Goal: Task Accomplishment & Management: Manage account settings

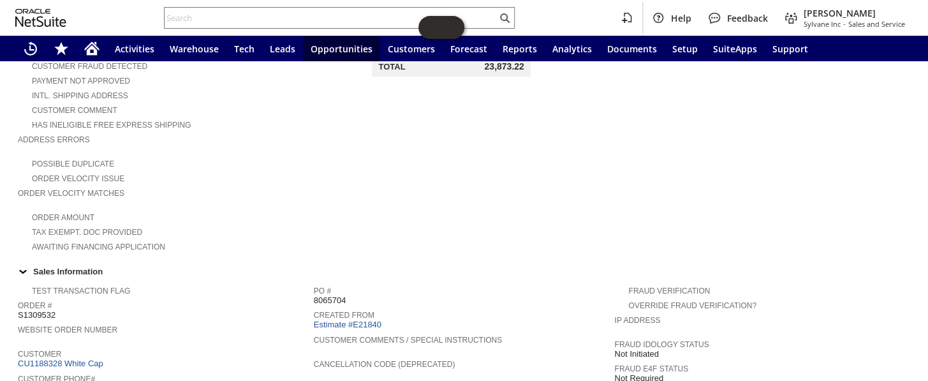
scroll to position [143, 0]
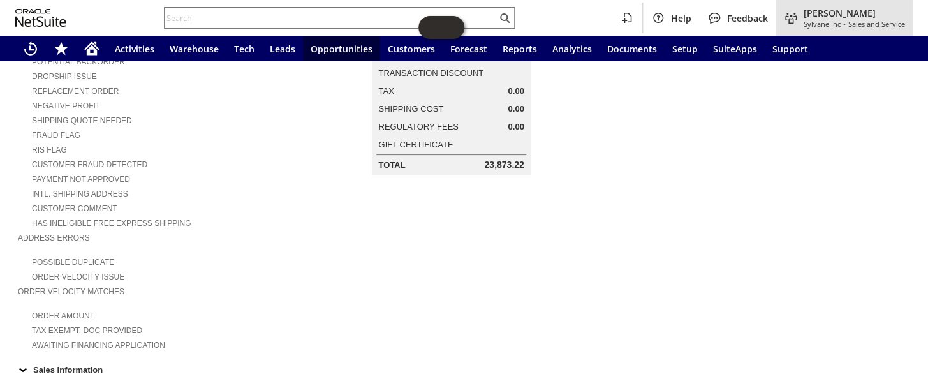
click at [823, 19] on span "Sylvane Inc" at bounding box center [821, 24] width 37 height 10
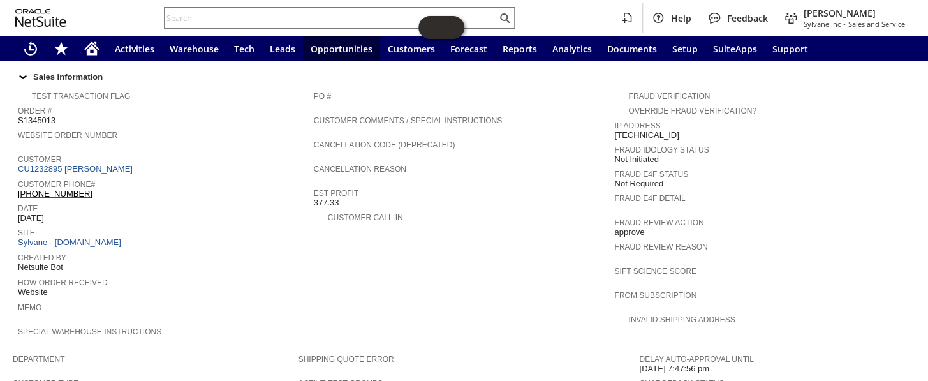
scroll to position [465, 0]
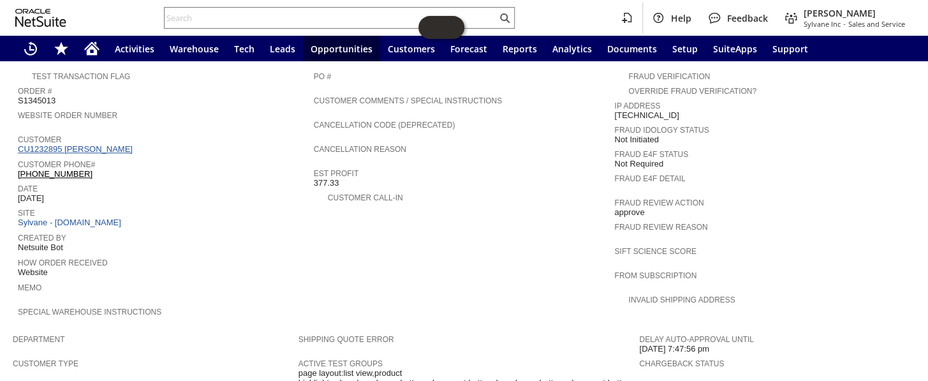
click at [96, 144] on link "CU1232895 Denzel Palm" at bounding box center [77, 149] width 118 height 10
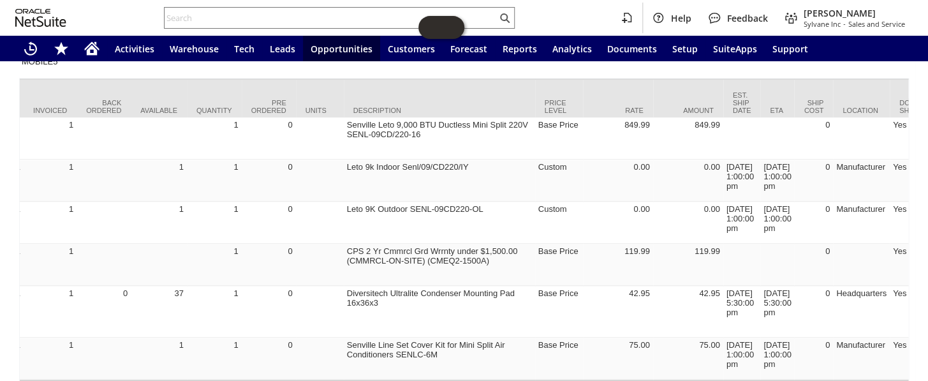
scroll to position [0, 258]
drag, startPoint x: 303, startPoint y: 325, endPoint x: 437, endPoint y: 332, distance: 134.7
click at [437, 332] on div at bounding box center [459, 330] width 879 height 11
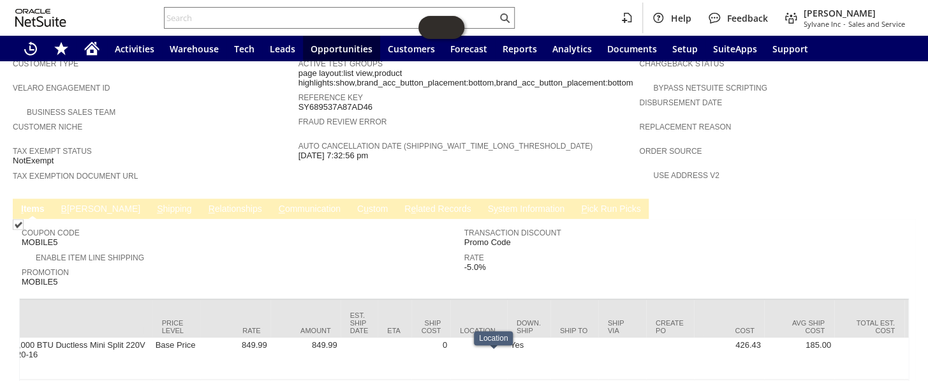
scroll to position [753, 0]
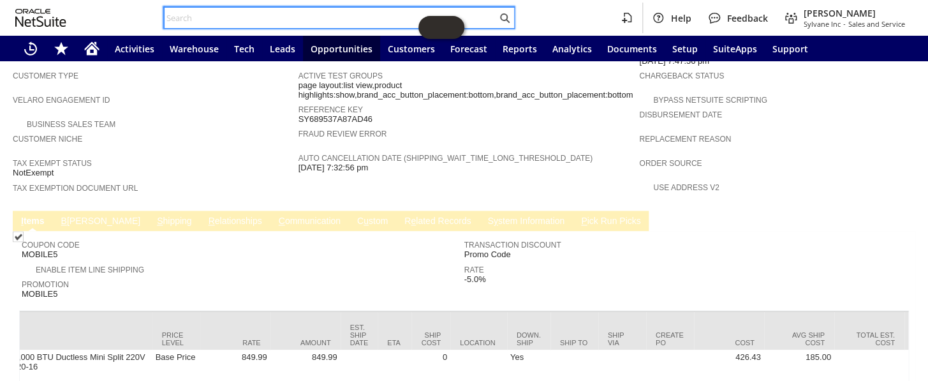
click at [240, 21] on input "text" at bounding box center [331, 17] width 332 height 15
paste input "S1347624"
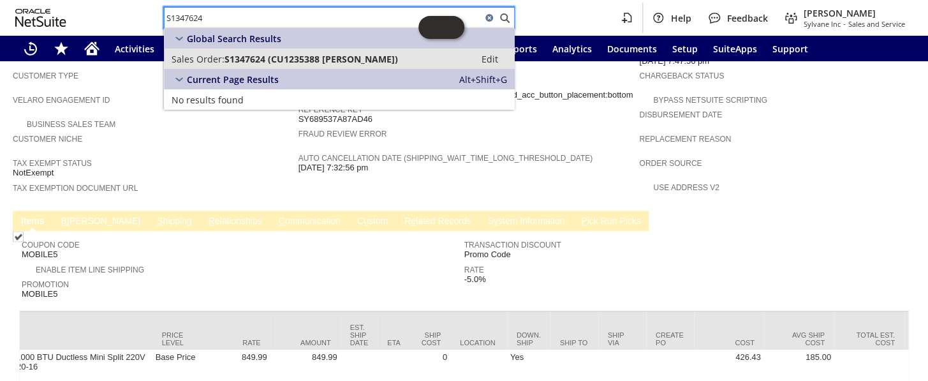
type input "S1347624"
click at [267, 56] on span "S1347624 (CU1235388 Alex Lasher)" at bounding box center [310, 59] width 173 height 12
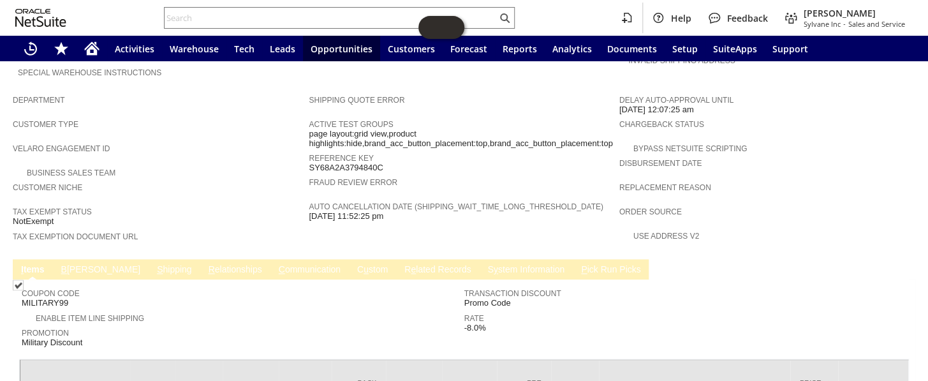
scroll to position [792, 0]
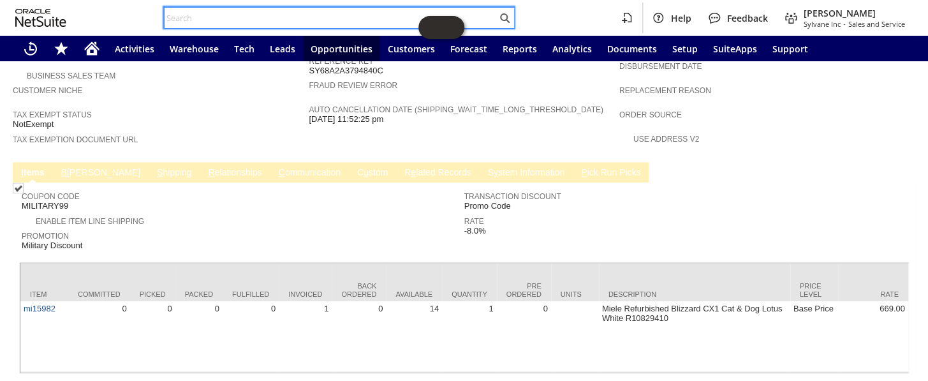
click at [274, 14] on input "text" at bounding box center [331, 17] width 332 height 15
paste input "S1347624"
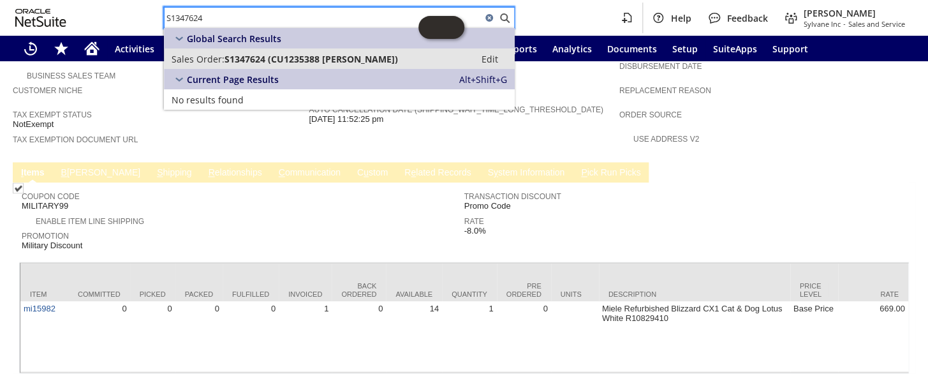
type input "S1347624"
click at [246, 62] on span "S1347624 (CU1235388 Alex Lasher)" at bounding box center [310, 59] width 173 height 12
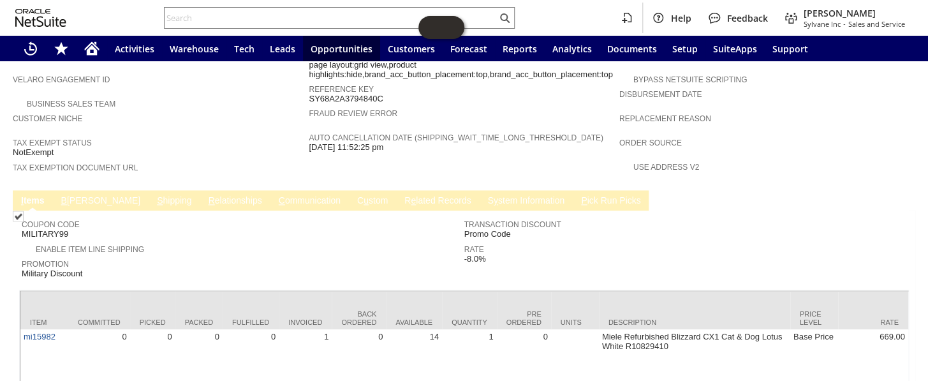
scroll to position [792, 0]
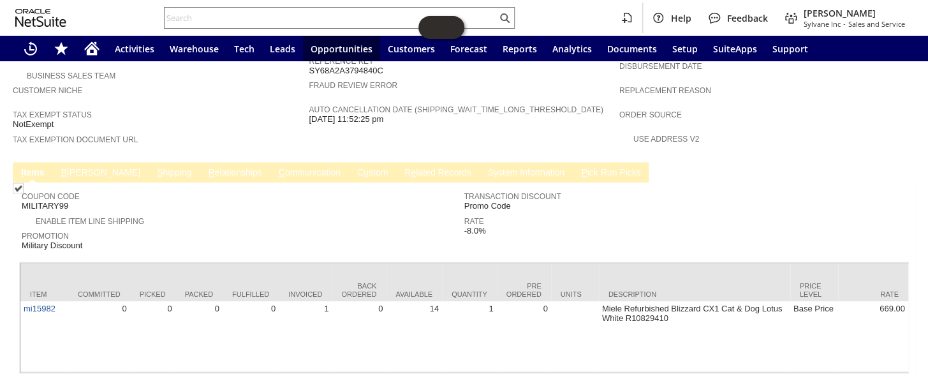
click at [401, 167] on link "R e lated Records" at bounding box center [437, 173] width 73 height 12
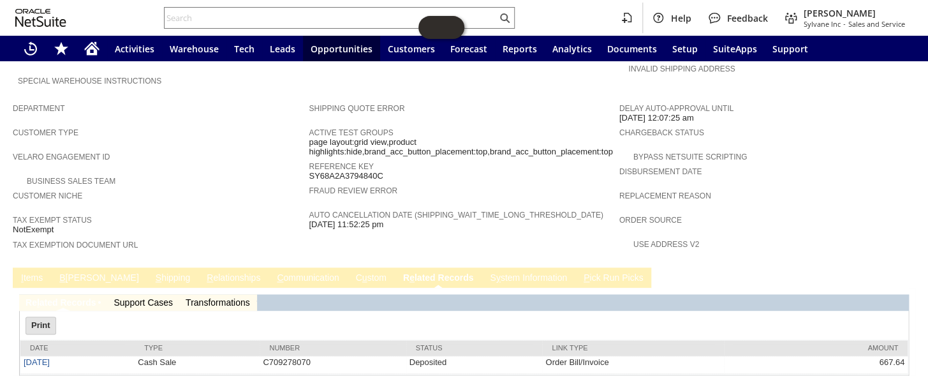
scroll to position [0, 0]
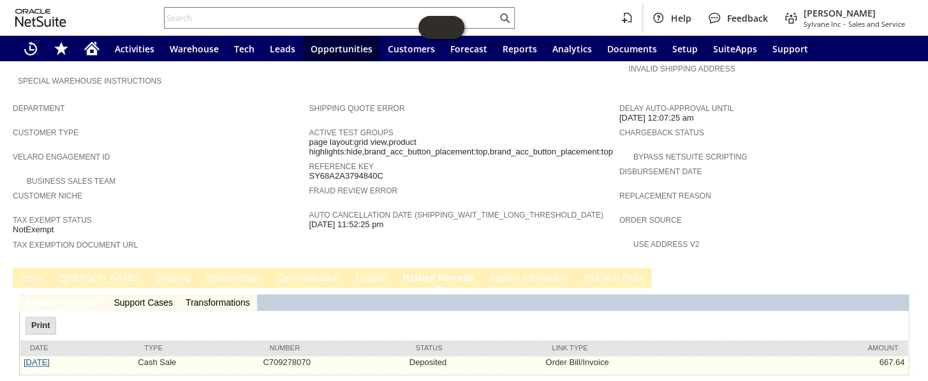
click at [29, 357] on link "[DATE]" at bounding box center [37, 362] width 26 height 10
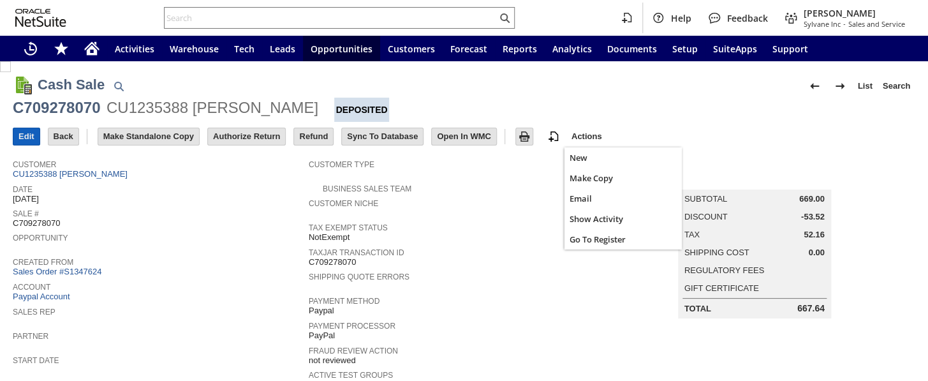
click at [29, 131] on input "Edit" at bounding box center [26, 136] width 26 height 17
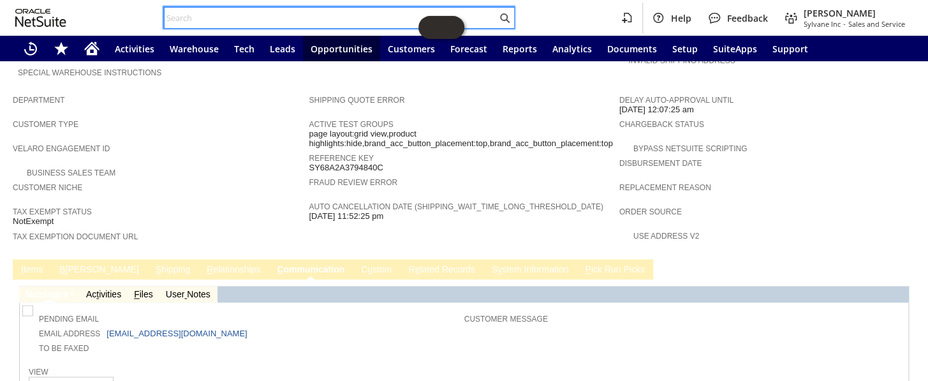
click at [324, 16] on input "text" at bounding box center [331, 17] width 332 height 15
paste input "S1347199"
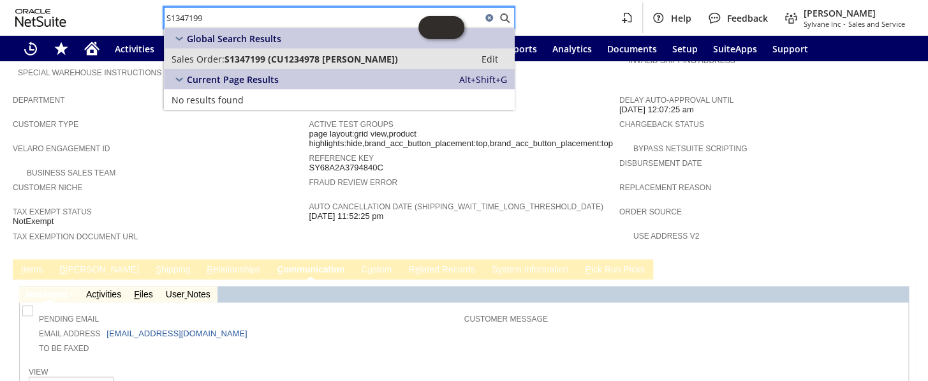
type input "S1347199"
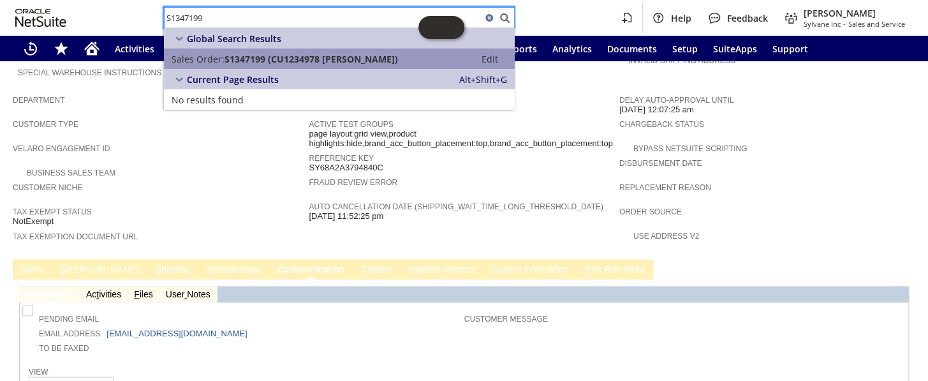
click at [232, 54] on span "S1347199 (CU1234978 Gerry Fernandez)" at bounding box center [310, 59] width 173 height 12
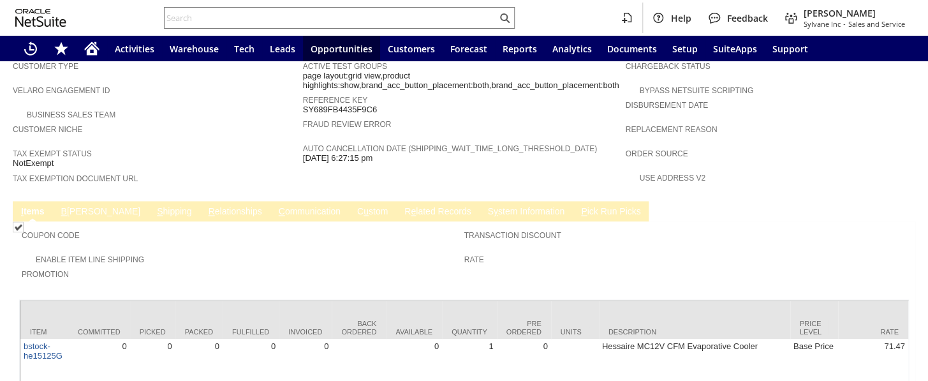
click at [275, 206] on link "C ommunication" at bounding box center [309, 212] width 68 height 12
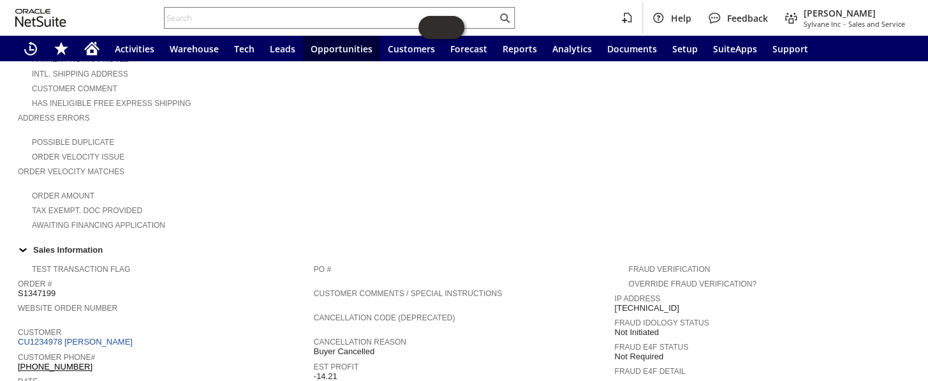
scroll to position [173, 0]
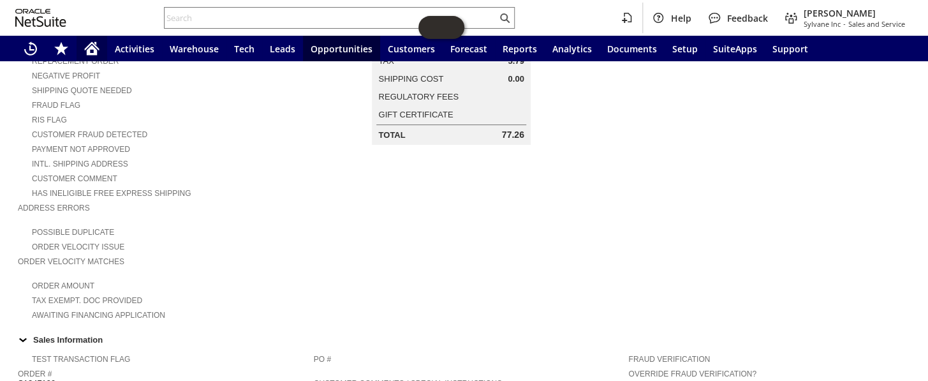
click at [92, 45] on icon "Home" at bounding box center [91, 48] width 15 height 15
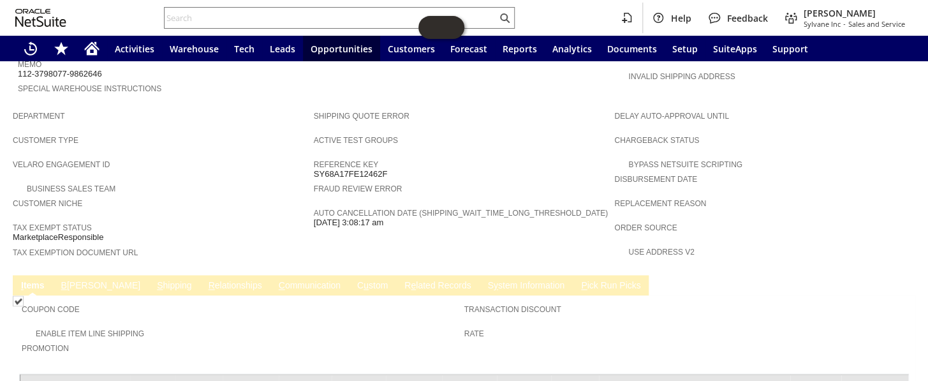
scroll to position [792, 0]
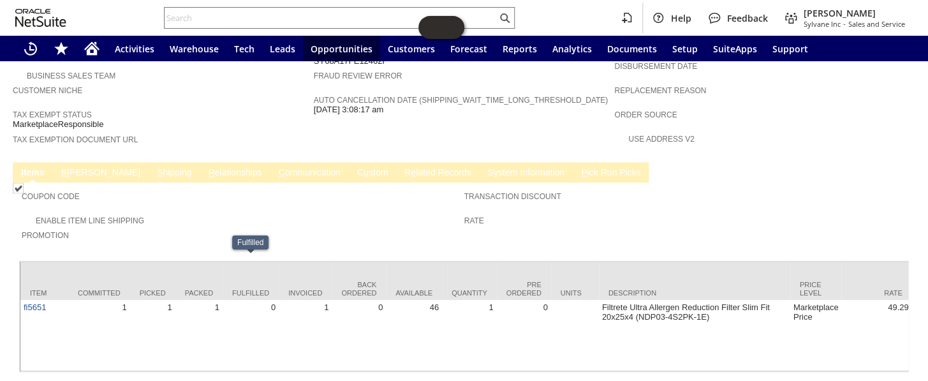
click at [154, 167] on link "S hipping" at bounding box center [174, 173] width 41 height 12
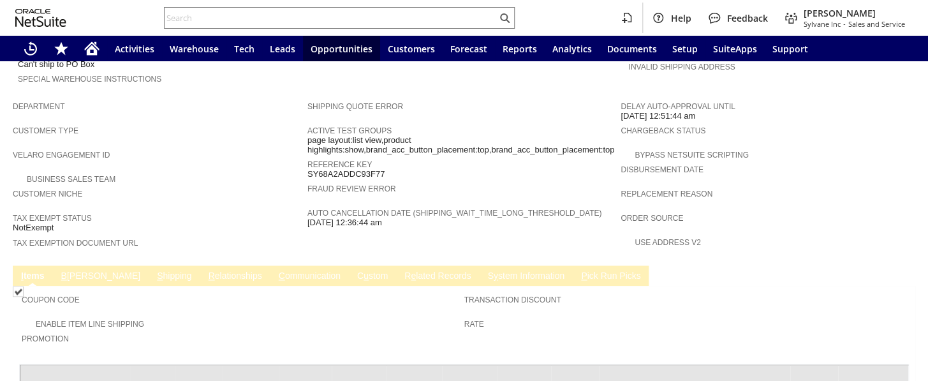
scroll to position [755, 0]
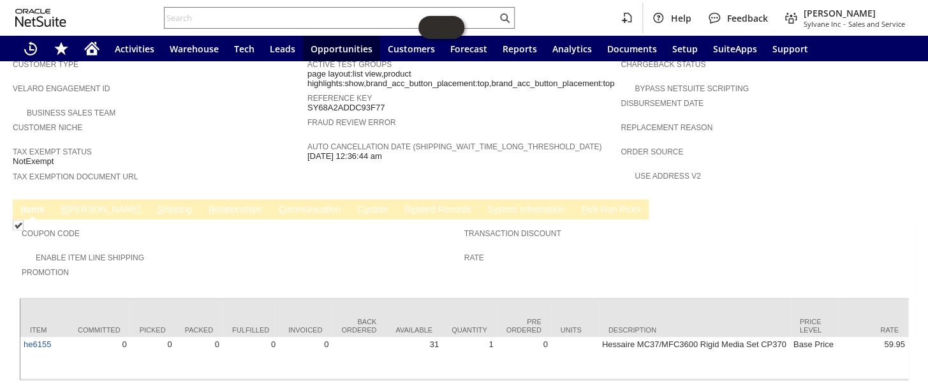
click at [275, 204] on link "C ommunication" at bounding box center [309, 210] width 68 height 12
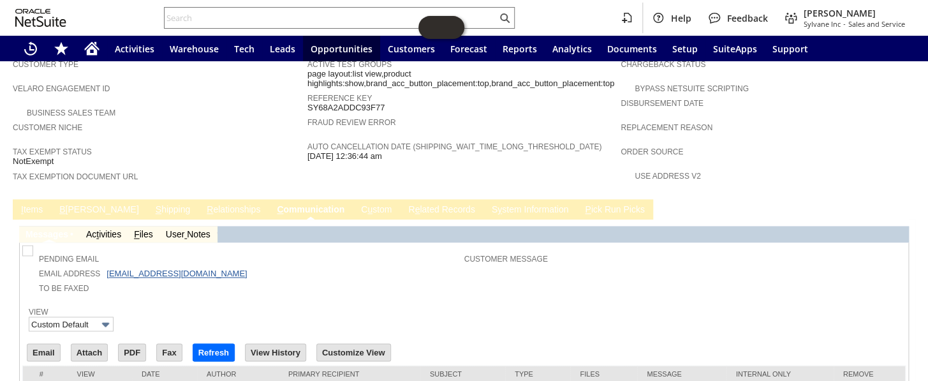
scroll to position [0, 0]
click at [89, 50] on icon "Home" at bounding box center [92, 50] width 10 height 10
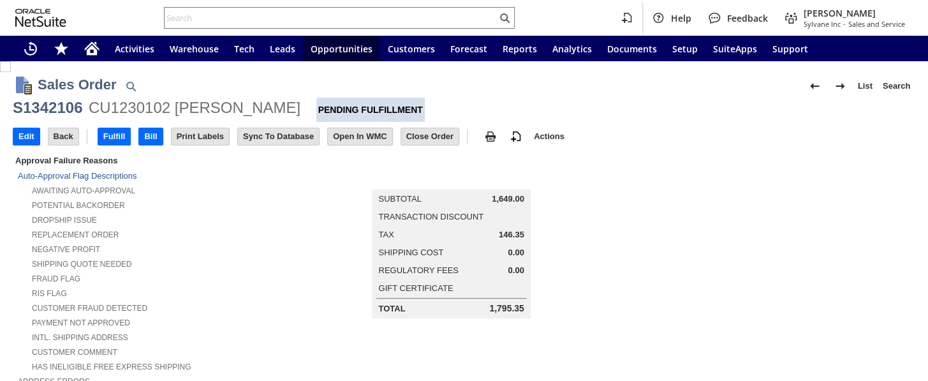
scroll to position [811, 0]
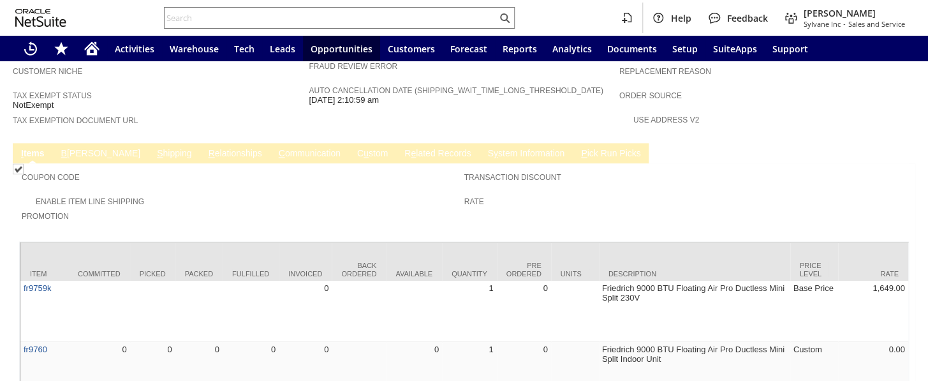
click at [275, 148] on link "C ommunication" at bounding box center [309, 154] width 68 height 12
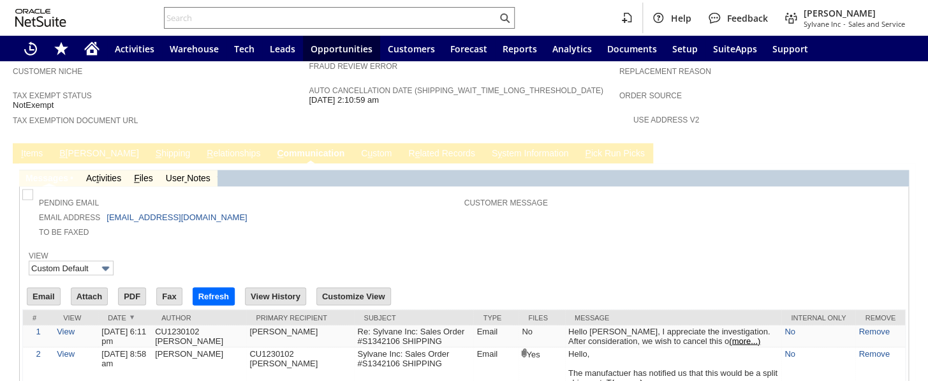
click at [274, 148] on link "C ommunication" at bounding box center [311, 154] width 74 height 12
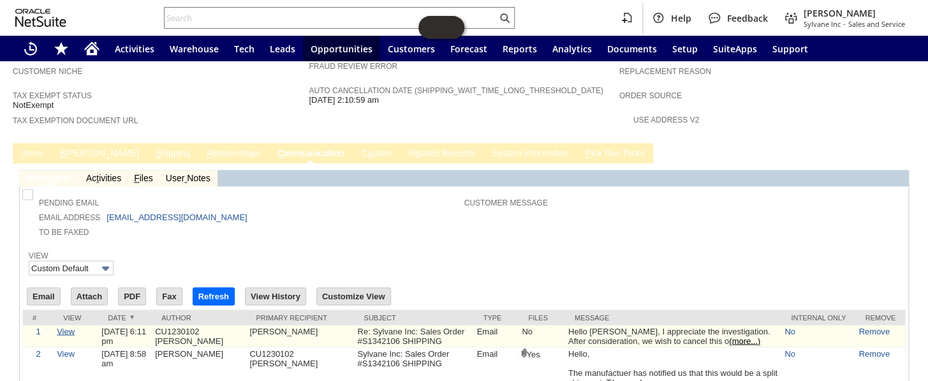
click at [65, 326] on link "View" at bounding box center [66, 331] width 18 height 10
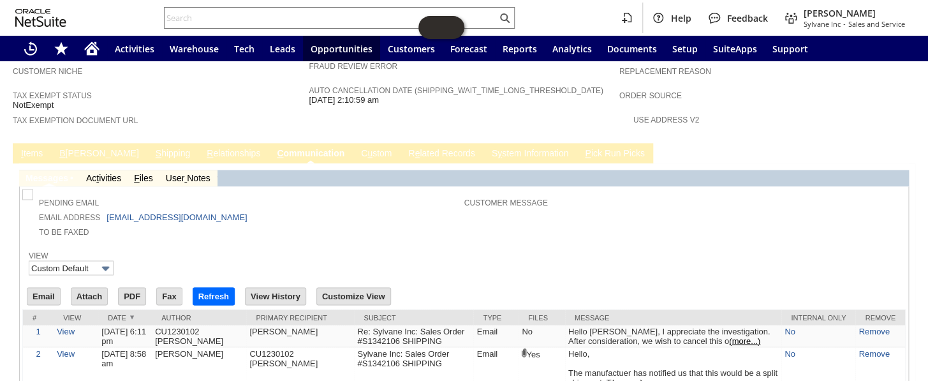
drag, startPoint x: 630, startPoint y: 176, endPoint x: 112, endPoint y: 128, distance: 520.7
click at [630, 191] on td "Customer Message" at bounding box center [683, 214] width 439 height 47
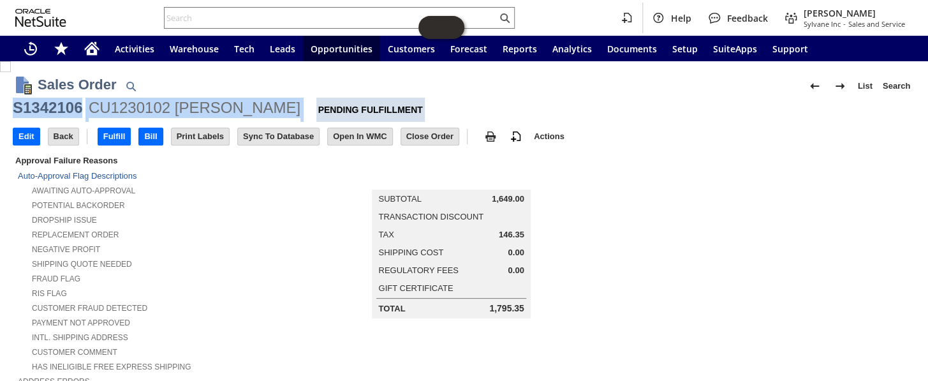
drag, startPoint x: 231, startPoint y: 104, endPoint x: 13, endPoint y: 103, distance: 218.1
click at [13, 103] on div "S1342106 CU1230102 Kai Chu Pending Fulfillment" at bounding box center [464, 110] width 902 height 24
copy div "S1342106 CU1230102 Kai Chu"
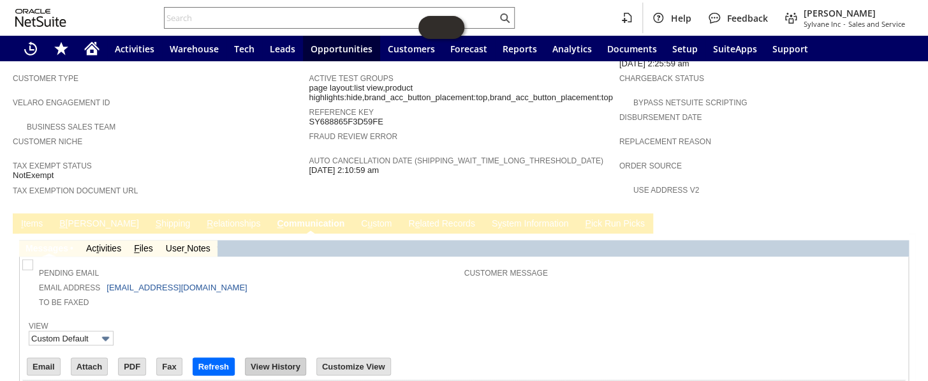
scroll to position [823, 0]
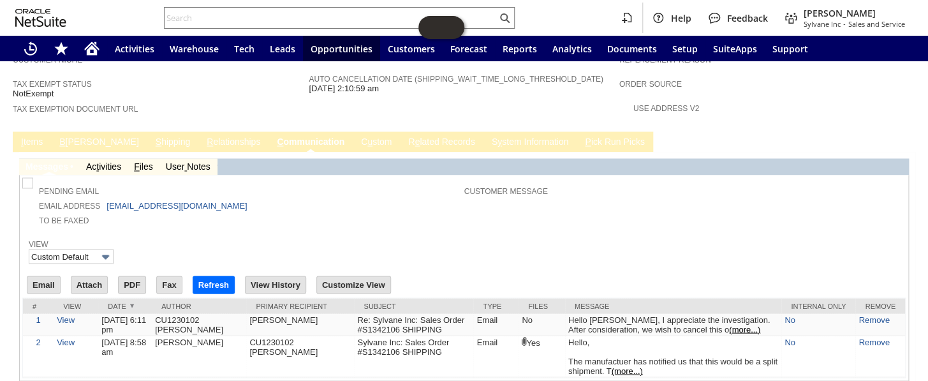
click at [29, 136] on link "I tems" at bounding box center [32, 142] width 28 height 12
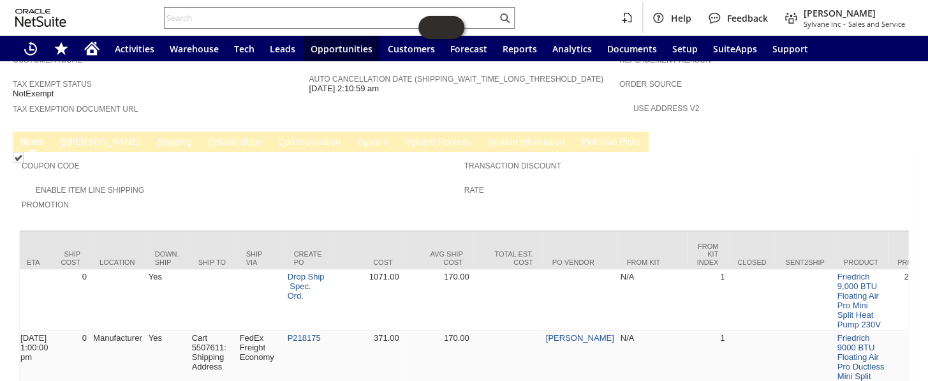
scroll to position [0, 1008]
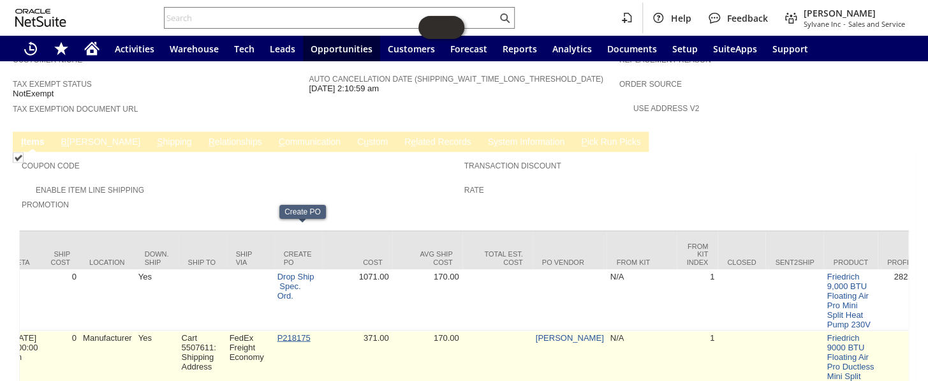
click at [295, 332] on link "P218175" at bounding box center [293, 337] width 33 height 10
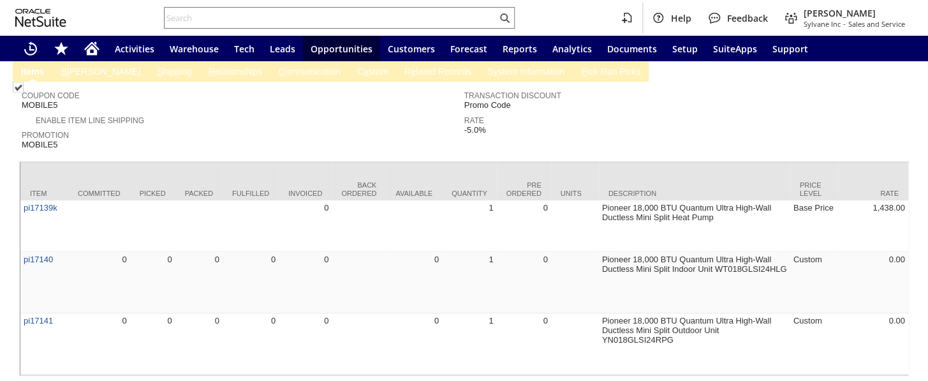
scroll to position [777, 0]
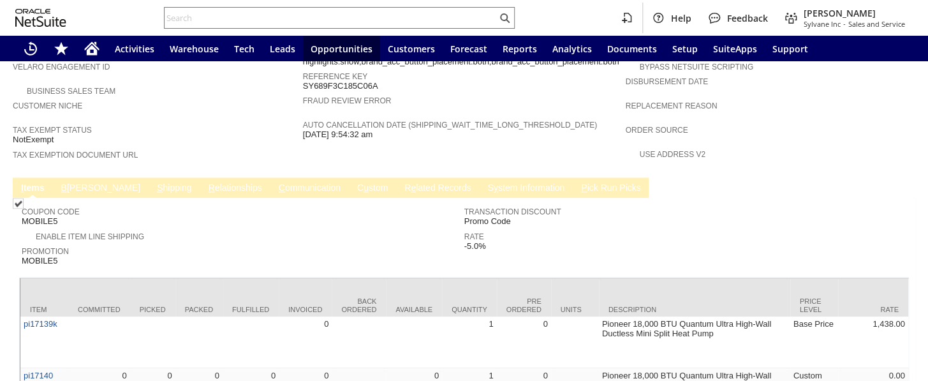
click at [78, 182] on link "B illing" at bounding box center [100, 188] width 85 height 12
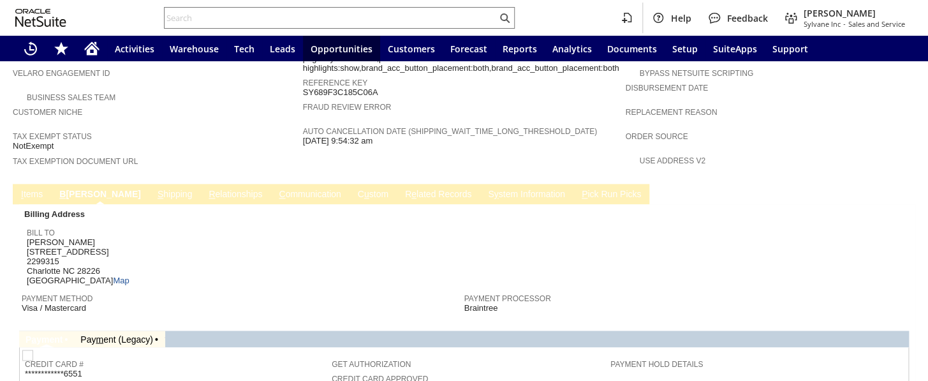
scroll to position [755, 0]
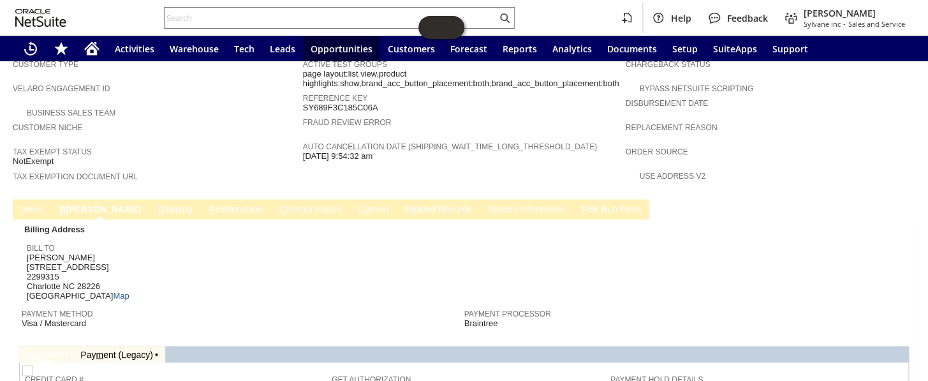
click at [270, 199] on td "C ommunication" at bounding box center [309, 209] width 78 height 20
click at [275, 204] on link "C ommunication" at bounding box center [309, 210] width 68 height 12
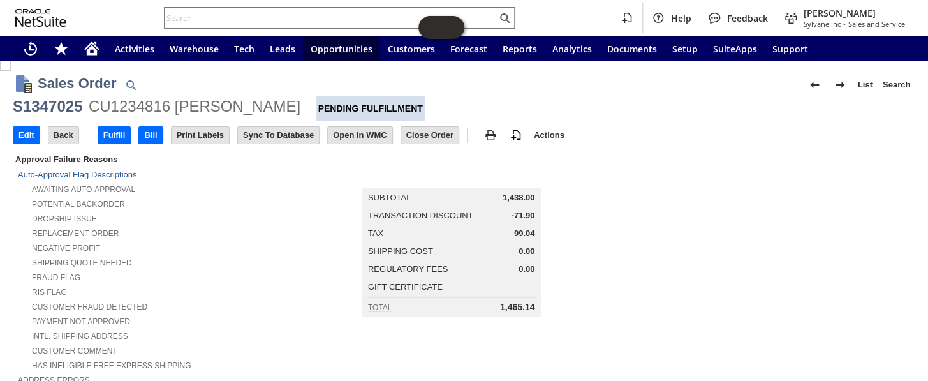
scroll to position [0, 0]
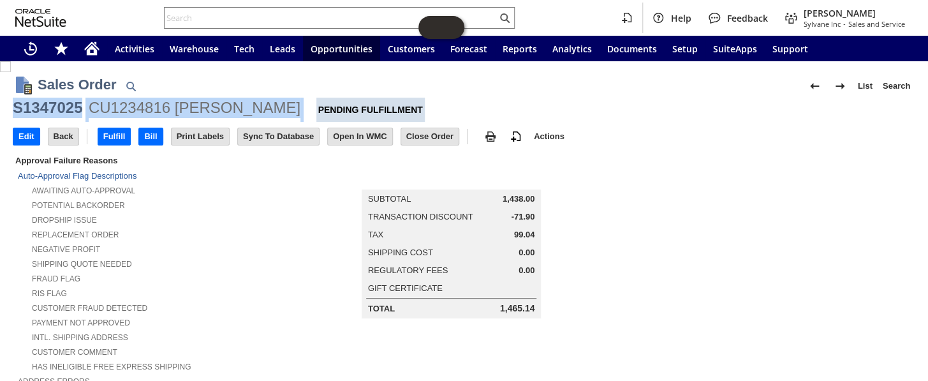
drag, startPoint x: 286, startPoint y: 108, endPoint x: 14, endPoint y: 103, distance: 272.3
click at [14, 103] on div "S1347025 CU1234816 Nicholas Bryant Pending Fulfillment" at bounding box center [464, 110] width 902 height 24
copy div "S1347025 CU1234816 Nicholas Bryant"
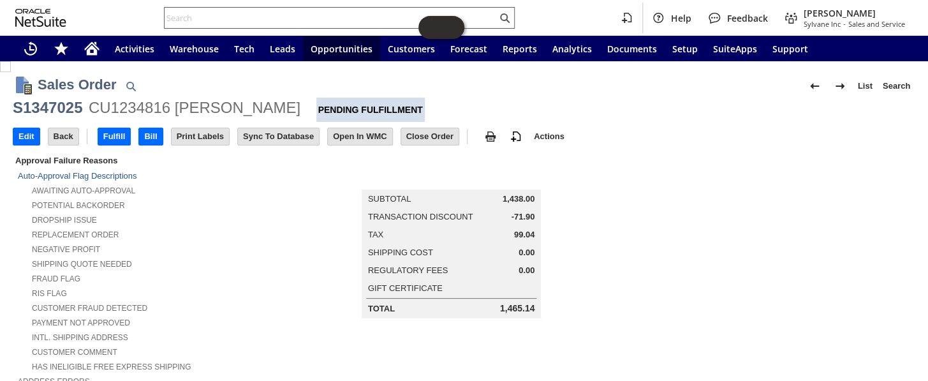
click at [274, 9] on div at bounding box center [339, 18] width 351 height 22
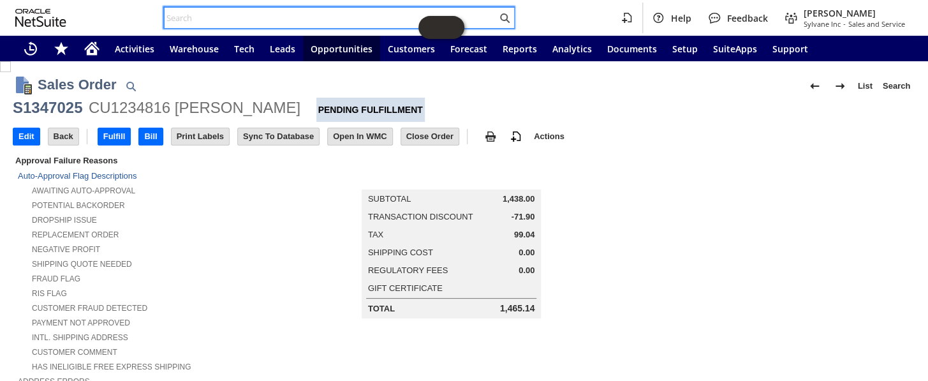
drag, startPoint x: 274, startPoint y: 9, endPoint x: 270, endPoint y: 15, distance: 6.6
click at [270, 15] on input "text" at bounding box center [331, 17] width 332 height 15
paste input "P218175"
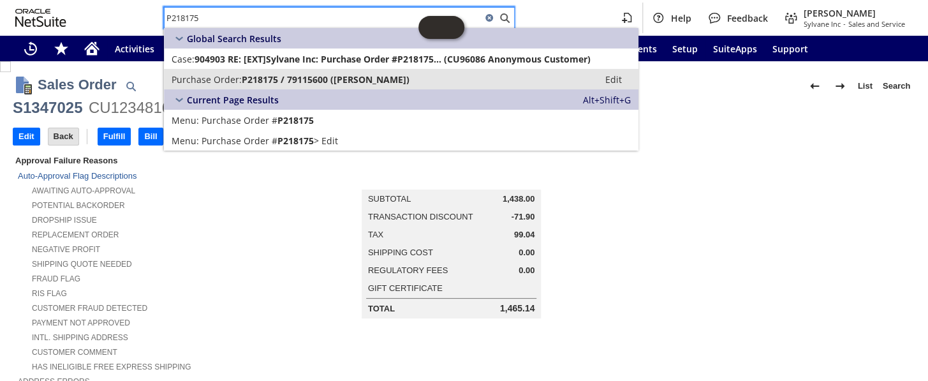
type input "P218175"
click at [300, 73] on span "P218175 / 79115600 (Friedrich)" at bounding box center [326, 79] width 168 height 12
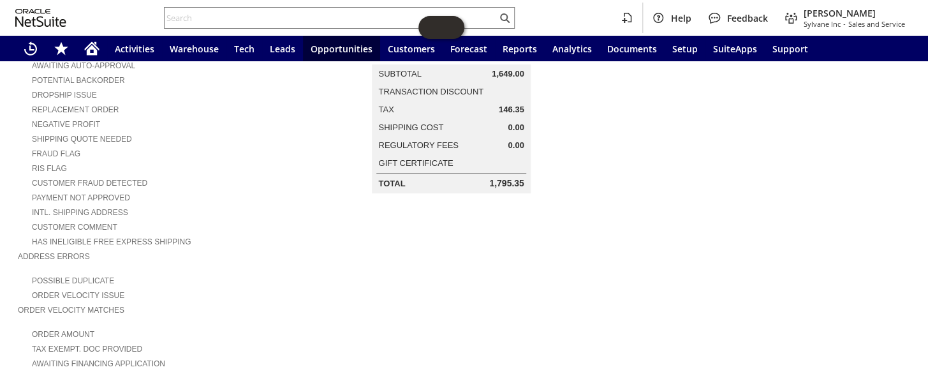
scroll to position [57, 0]
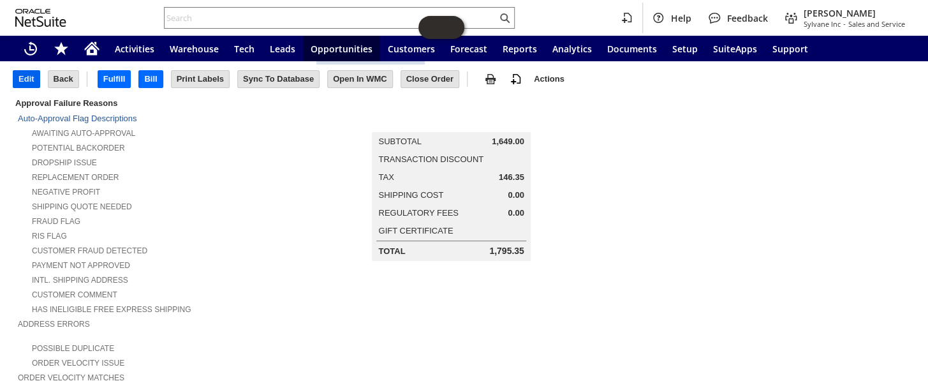
click at [32, 76] on input "Edit" at bounding box center [26, 79] width 26 height 17
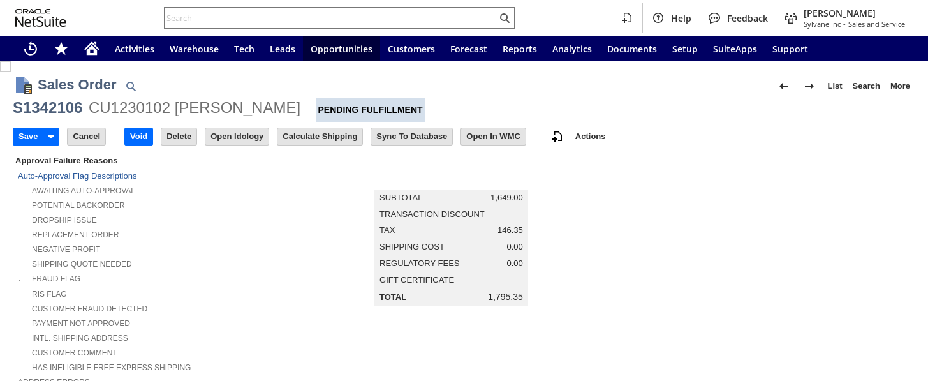
type input "Add"
type input "Copy Previous"
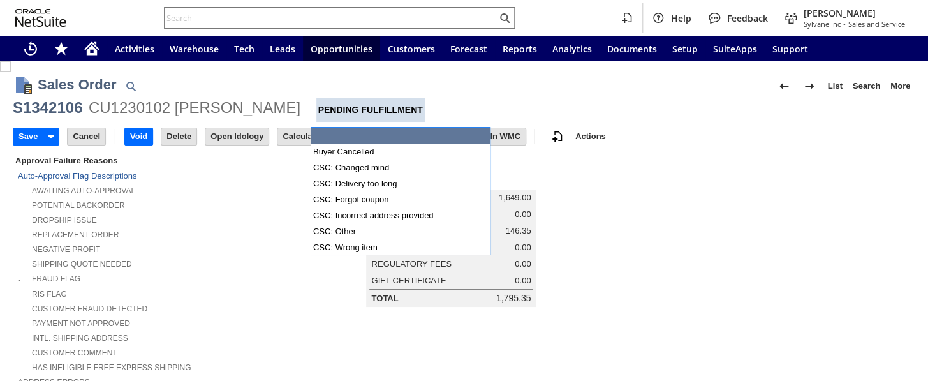
scroll to position [522, 0]
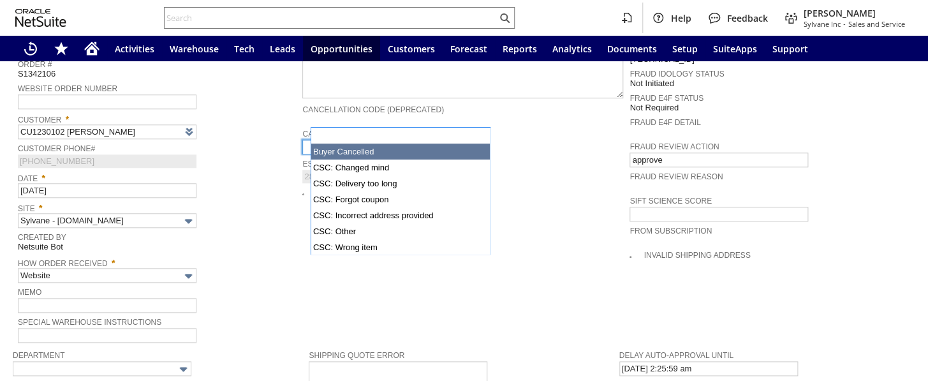
type input "Intelligent Recommendations ⁰"
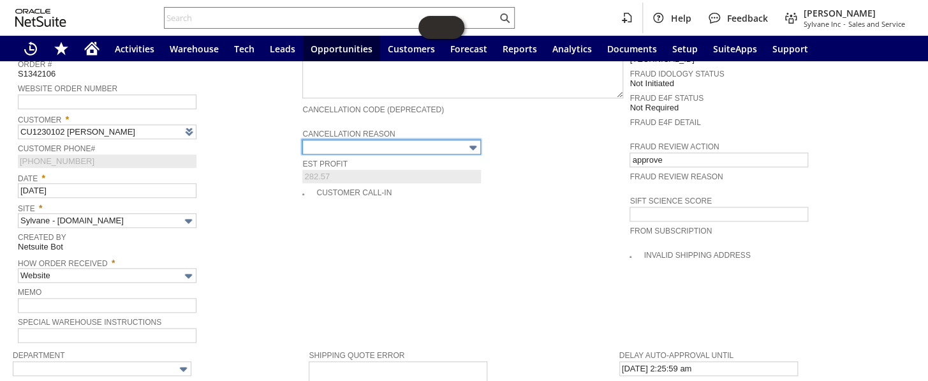
type input "Buyer Cancelled"
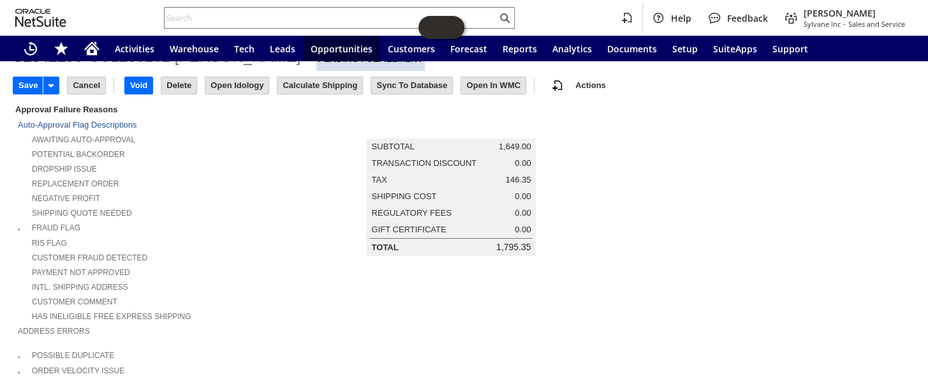
scroll to position [0, 0]
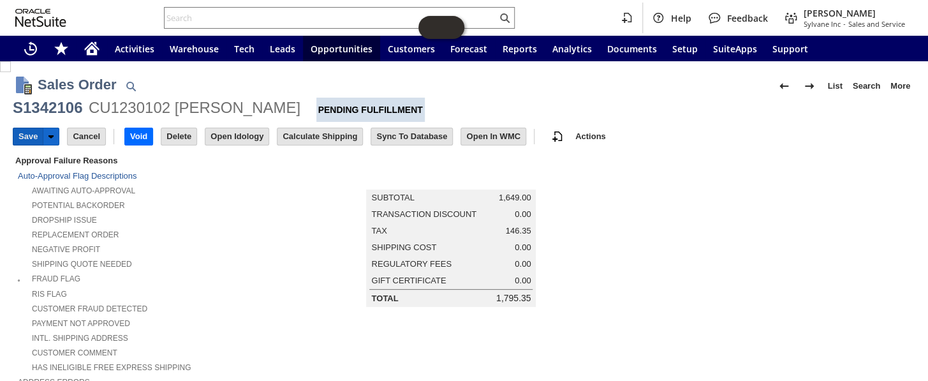
click at [18, 129] on input "Save" at bounding box center [27, 136] width 29 height 17
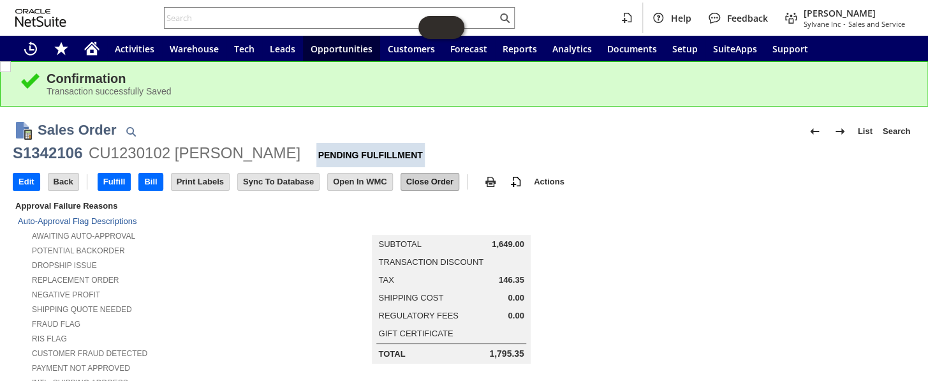
click at [441, 182] on input "Close Order" at bounding box center [429, 181] width 57 height 17
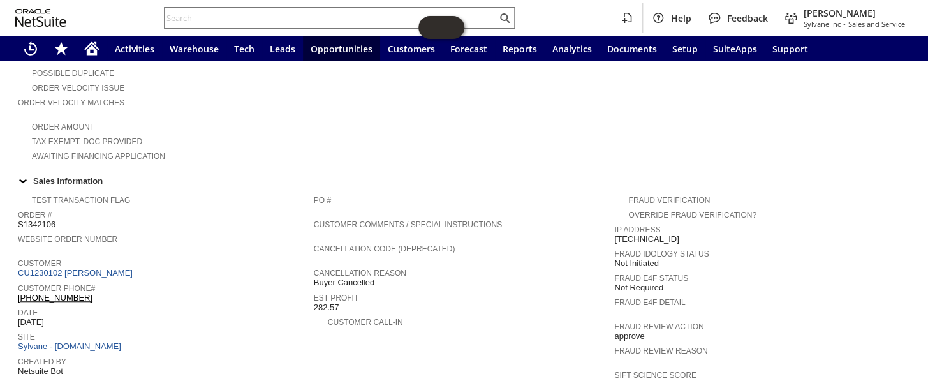
scroll to position [464, 0]
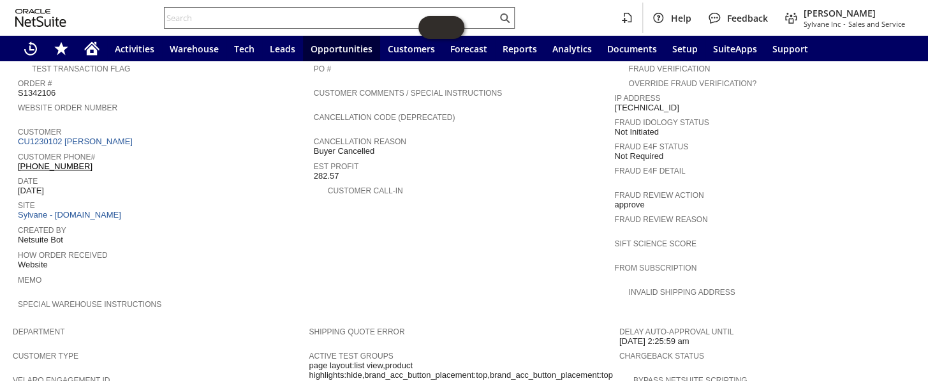
click at [264, 15] on input "text" at bounding box center [331, 17] width 332 height 15
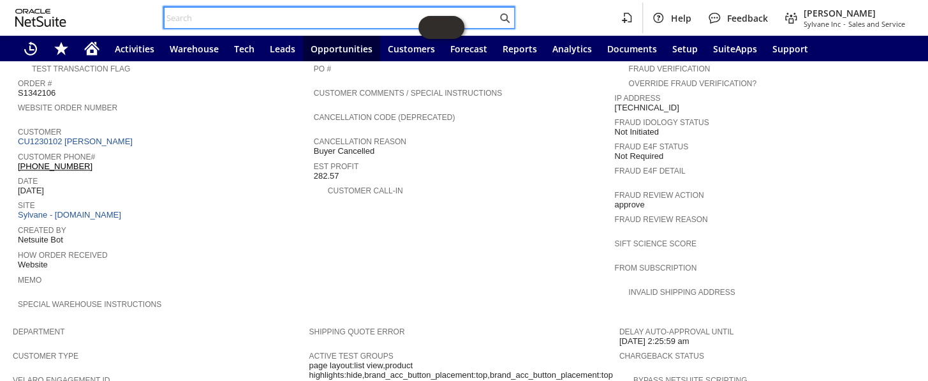
paste input "P218708"
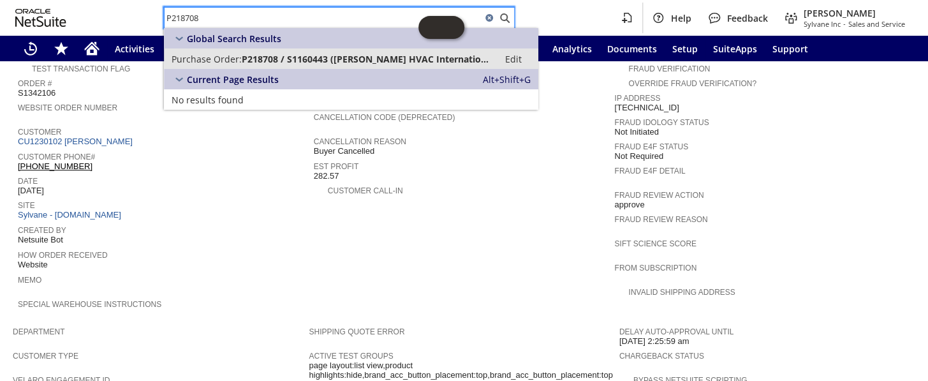
type input "P218708"
click at [293, 60] on span "P218708 / S1160443 ([PERSON_NAME] HVAC International LLC)" at bounding box center [366, 59] width 249 height 12
